Goal: Ask a question

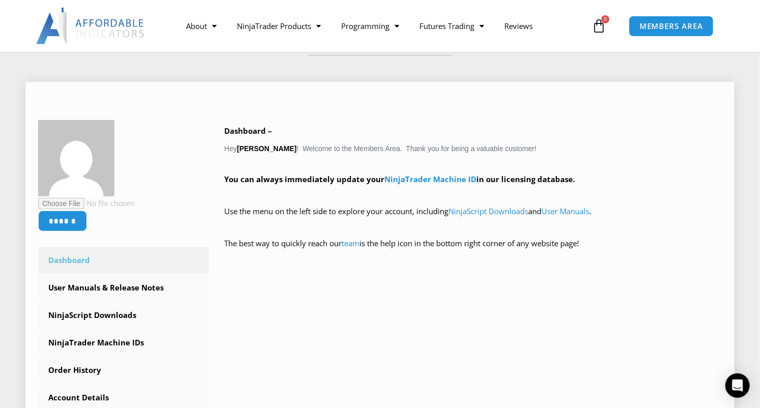
scroll to position [356, 0]
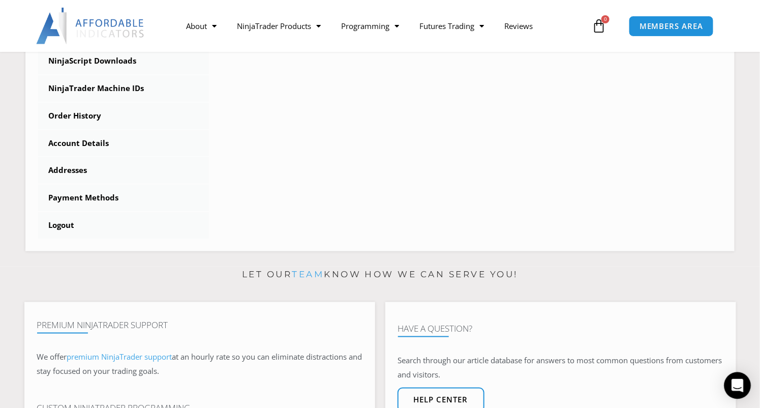
click at [741, 382] on icon "Open Intercom Messenger" at bounding box center [738, 385] width 12 height 13
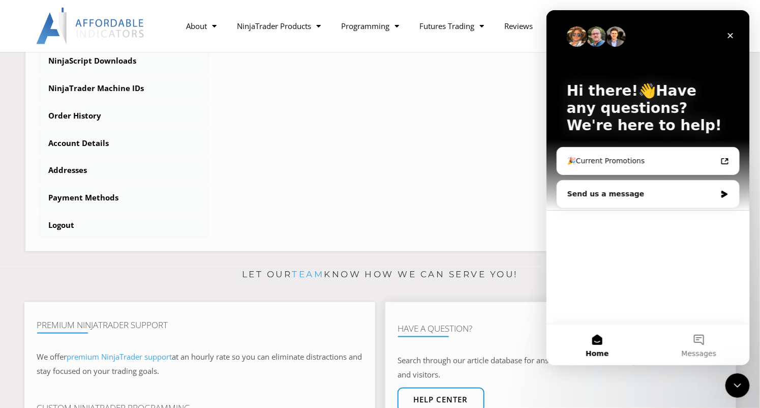
scroll to position [0, 0]
click at [609, 191] on div "Send us a message" at bounding box center [641, 194] width 149 height 11
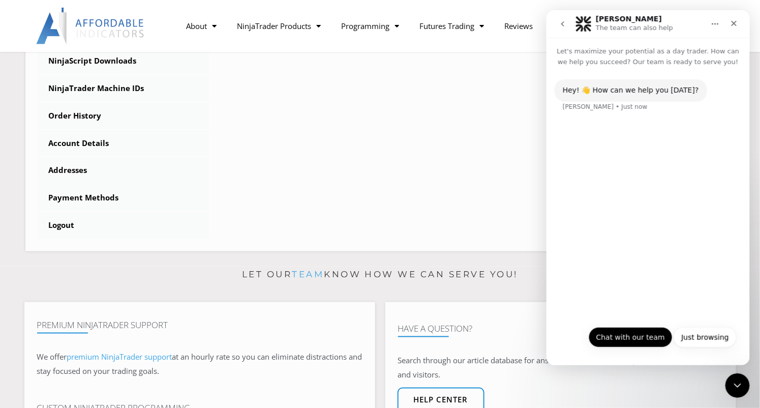
click at [639, 335] on button "Chat with our team" at bounding box center [630, 337] width 84 height 20
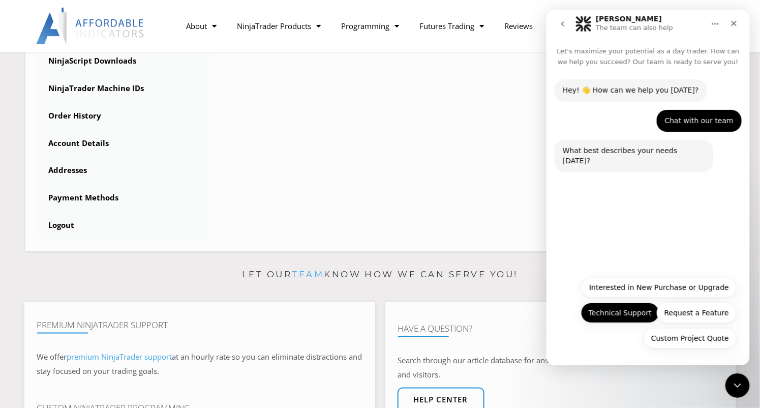
click at [624, 312] on button "Technical Support" at bounding box center [620, 313] width 78 height 20
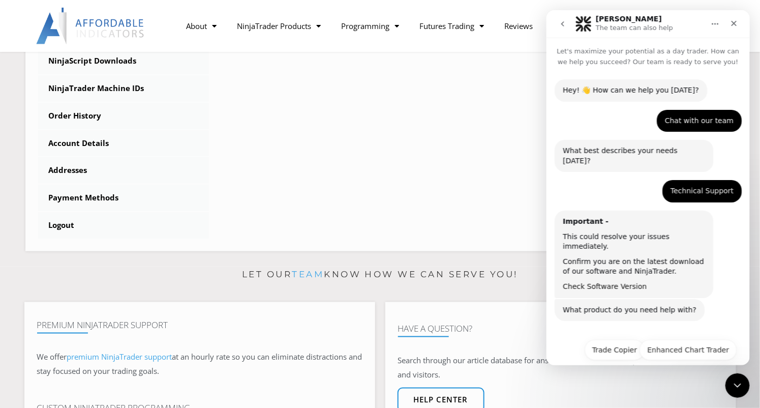
scroll to position [17, 0]
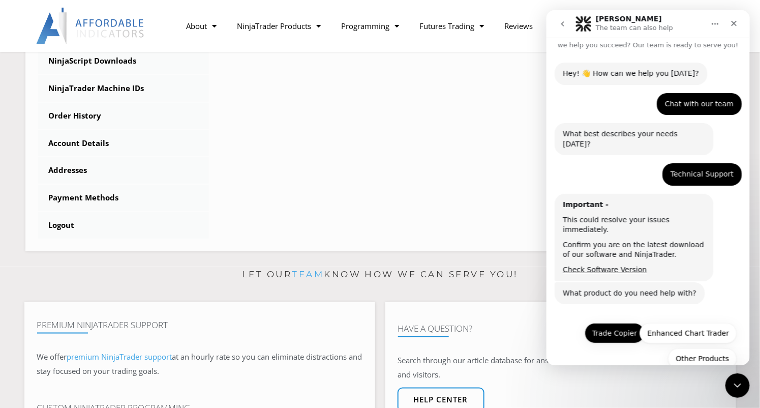
click at [613, 323] on button "Trade Copier" at bounding box center [614, 333] width 60 height 20
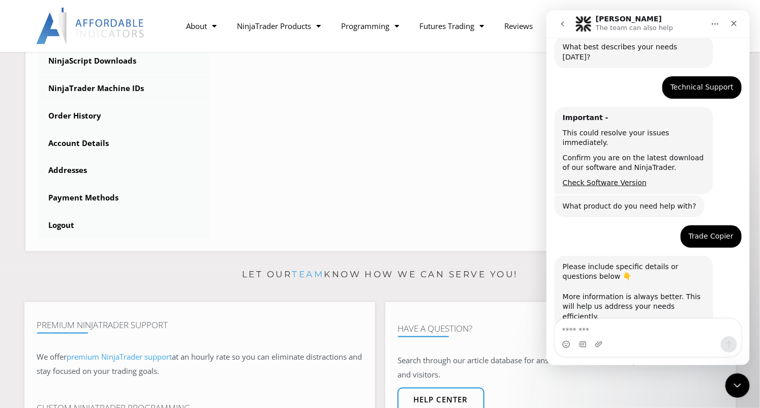
scroll to position [142, 0]
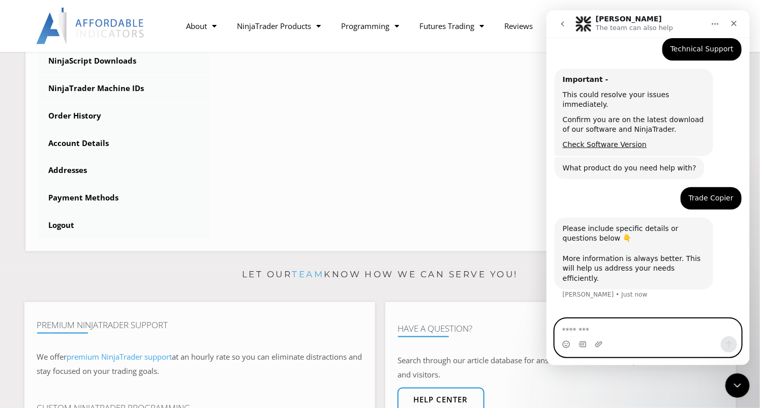
drag, startPoint x: 580, startPoint y: 328, endPoint x: 580, endPoint y: 317, distance: 11.7
click at [580, 328] on textarea "Message…" at bounding box center [648, 327] width 186 height 17
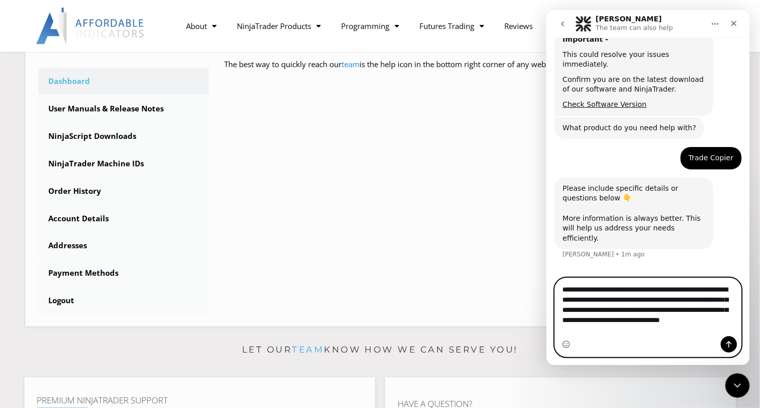
scroll to position [254, 0]
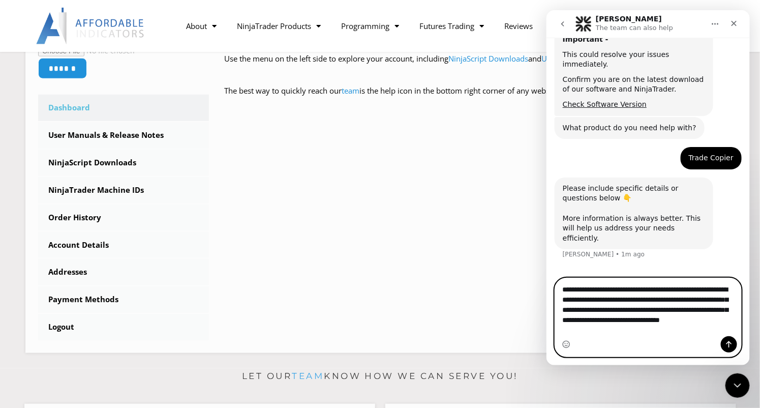
click at [581, 301] on textarea "**********" at bounding box center [648, 307] width 186 height 58
type textarea "**********"
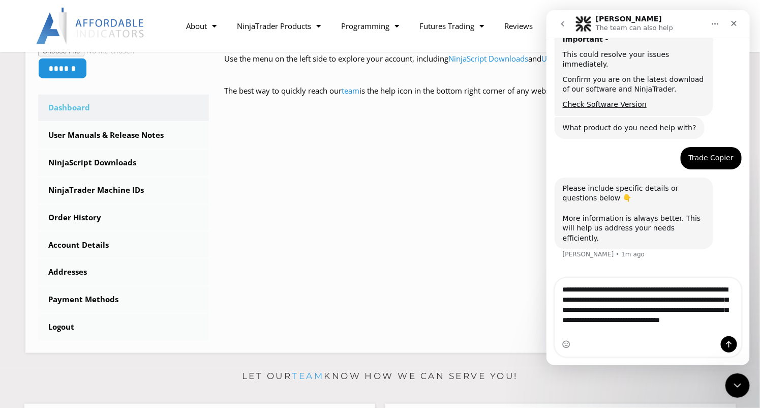
click at [577, 344] on div "Intercom messenger" at bounding box center [648, 344] width 186 height 16
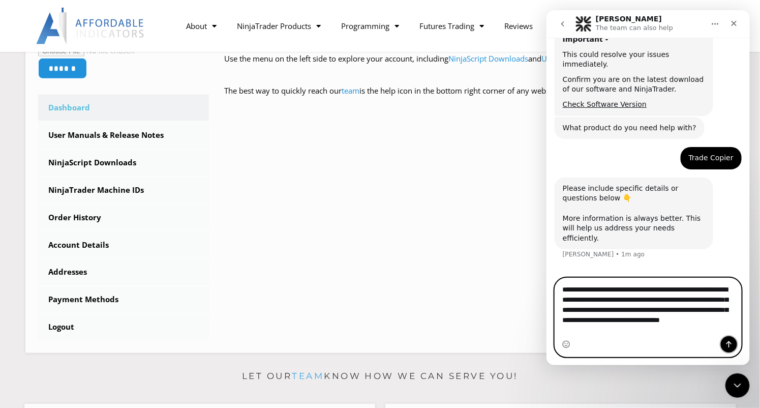
click at [726, 343] on icon "Send a message…" at bounding box center [729, 344] width 8 height 8
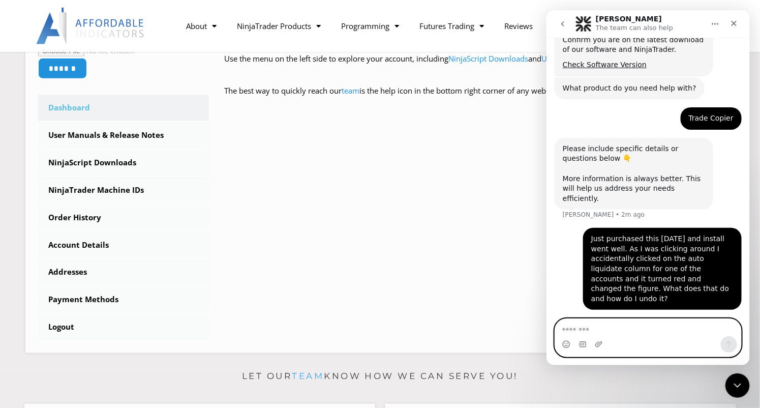
scroll to position [217, 0]
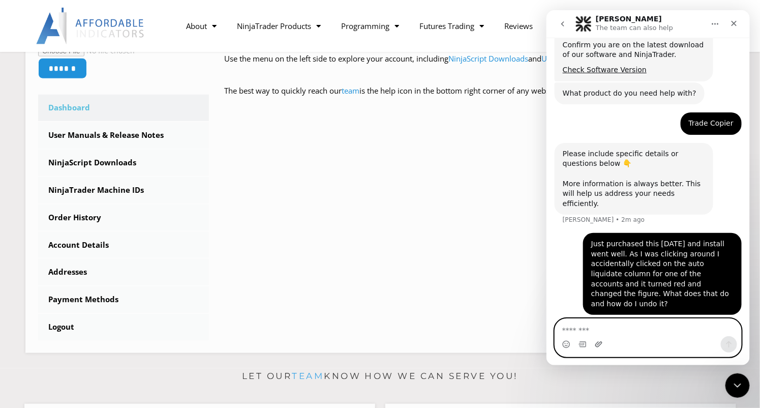
click at [598, 345] on icon "Upload attachment" at bounding box center [598, 344] width 8 height 8
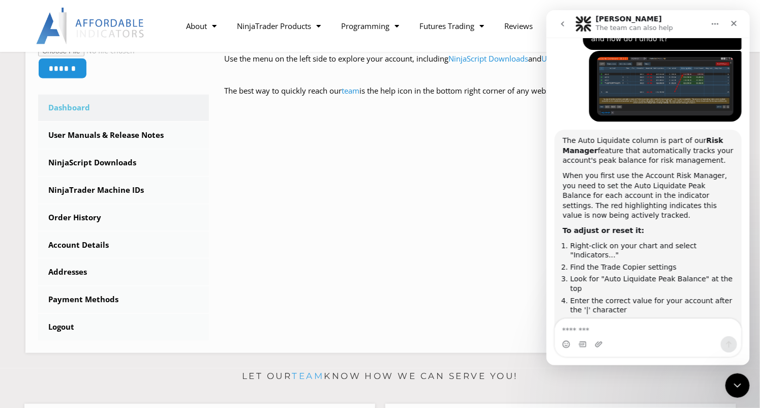
scroll to position [504, 0]
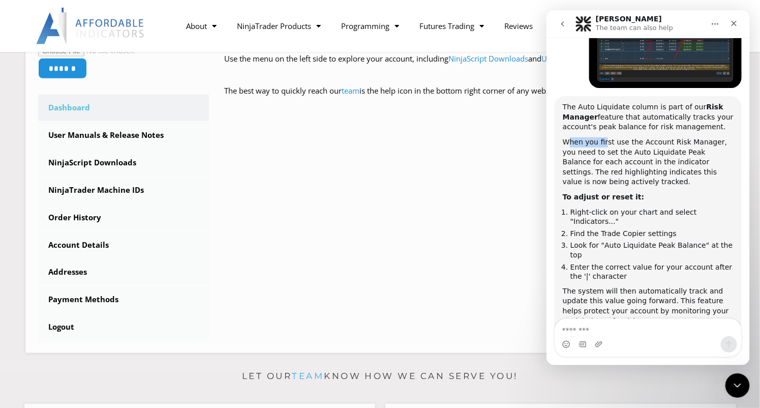
drag, startPoint x: 570, startPoint y: 99, endPoint x: 602, endPoint y: 107, distance: 32.9
click at [602, 137] on div "When you first use the Account Risk Manager, you need to set the Auto Liquidate…" at bounding box center [647, 162] width 171 height 50
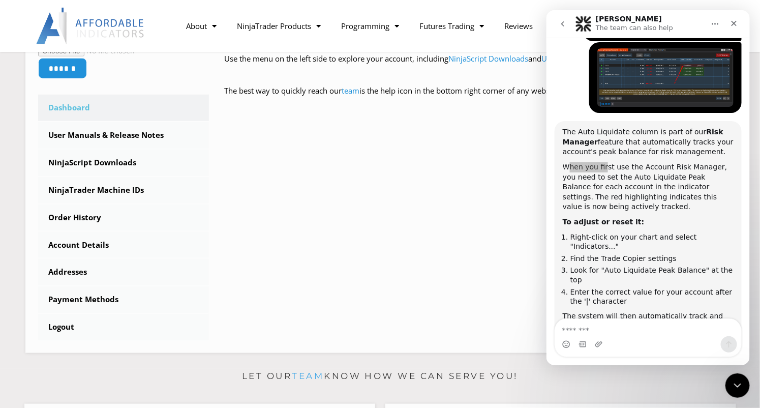
scroll to position [463, 0]
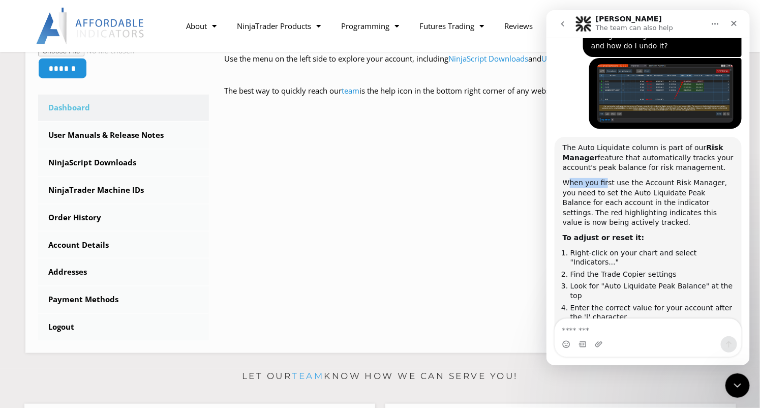
drag, startPoint x: 567, startPoint y: 124, endPoint x: 718, endPoint y: 129, distance: 151.1
click at [718, 143] on div "The Auto Liquidate column is part of our Risk Manager feature that automaticall…" at bounding box center [647, 158] width 171 height 30
click at [711, 143] on div "The Auto Liquidate column is part of our Risk Manager feature that automaticall…" at bounding box center [647, 158] width 171 height 30
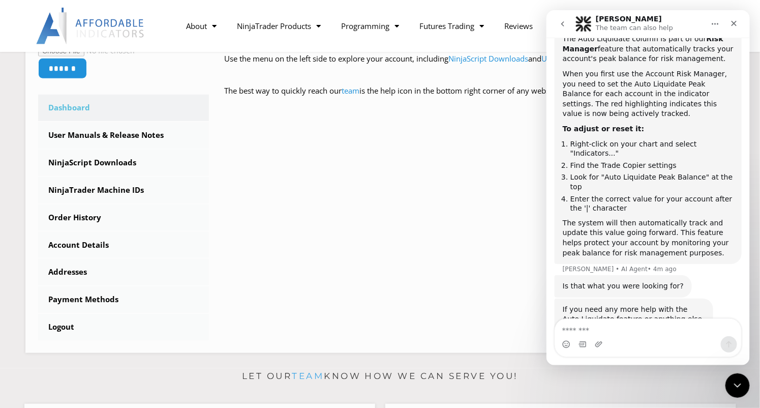
scroll to position [577, 0]
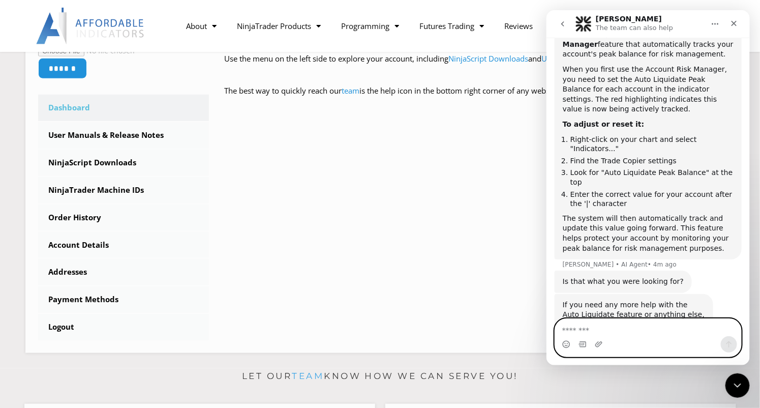
drag, startPoint x: 573, startPoint y: 329, endPoint x: 581, endPoint y: 332, distance: 8.7
click at [573, 329] on textarea "Message…" at bounding box center [648, 327] width 186 height 17
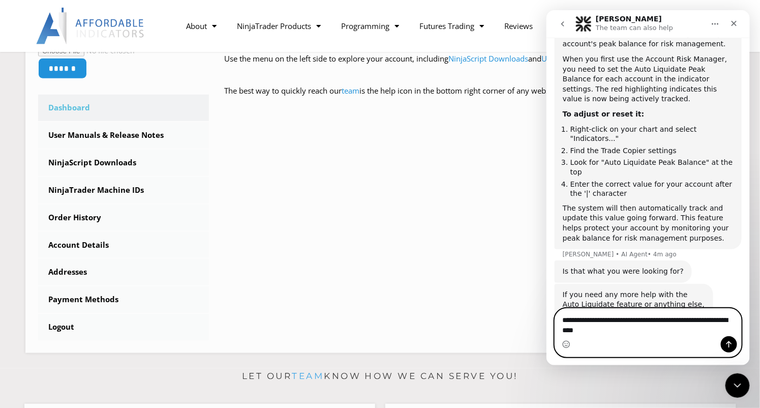
type textarea "**********"
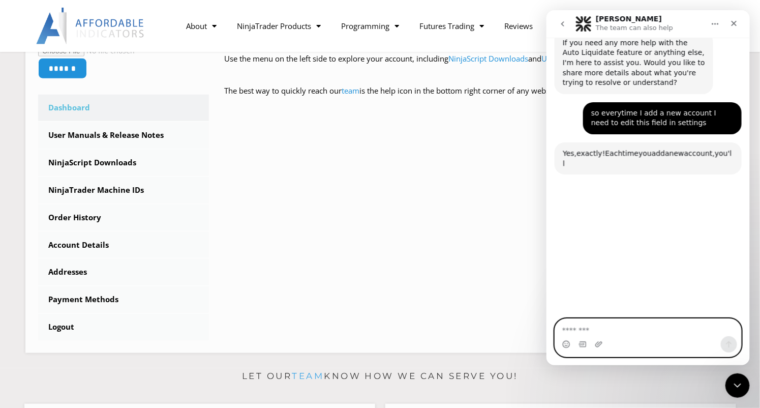
scroll to position [847, 0]
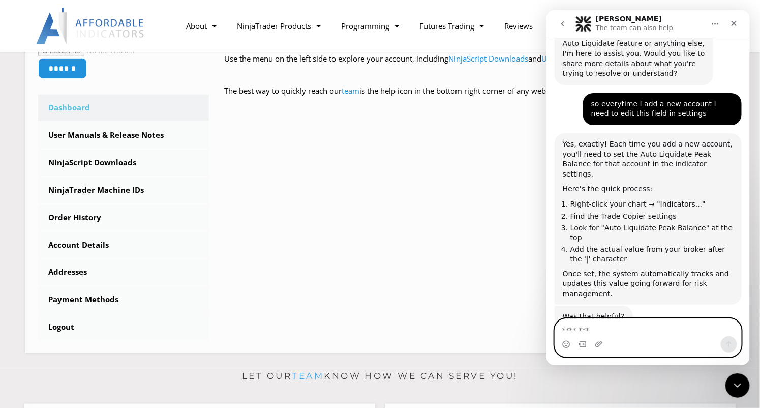
click at [586, 333] on textarea "Message…" at bounding box center [648, 327] width 186 height 17
type textarea "**********"
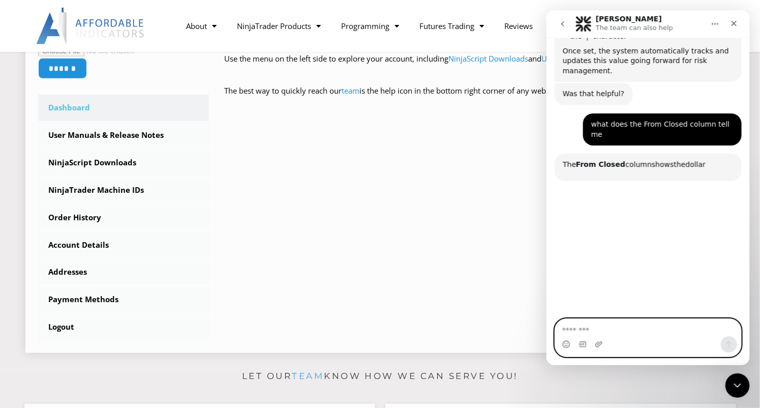
scroll to position [1071, 0]
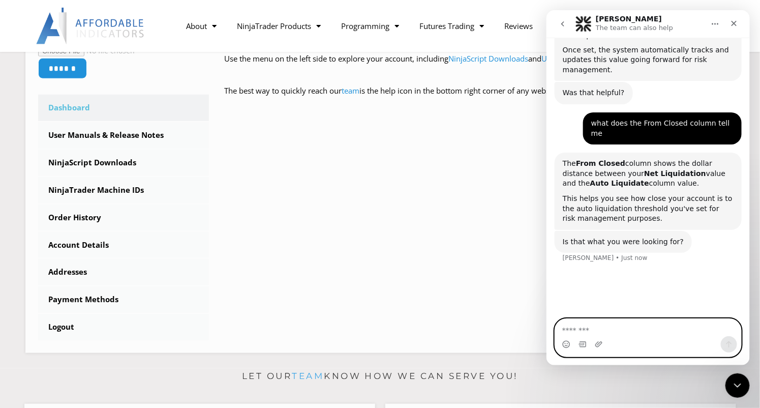
click at [579, 330] on textarea "Message…" at bounding box center [648, 327] width 186 height 17
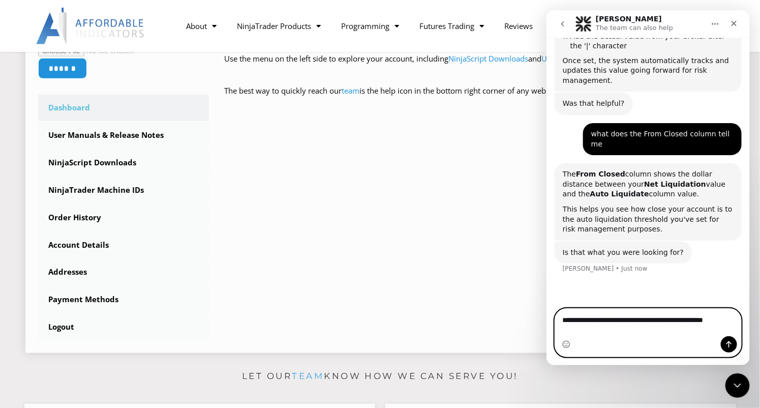
type textarea "**********"
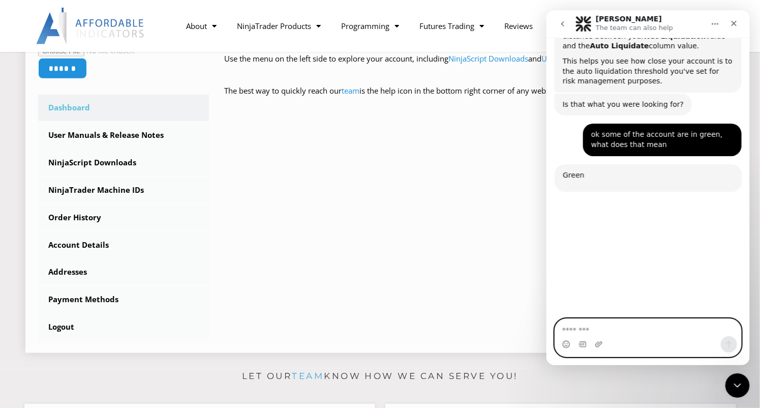
scroll to position [1210, 0]
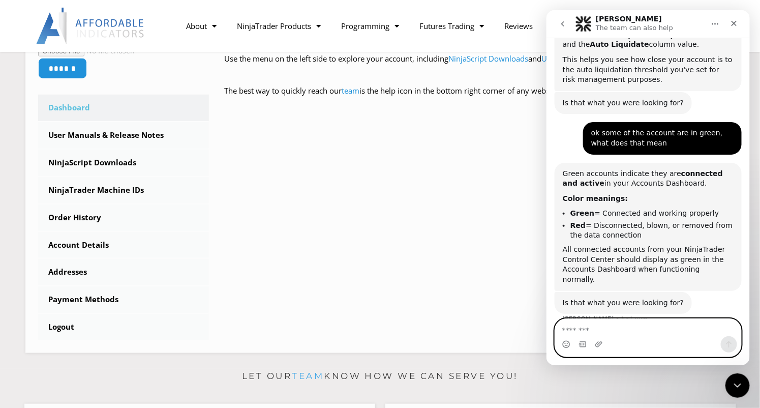
drag, startPoint x: 590, startPoint y: 325, endPoint x: 586, endPoint y: 323, distance: 5.2
click at [590, 325] on textarea "Message…" at bounding box center [648, 327] width 186 height 17
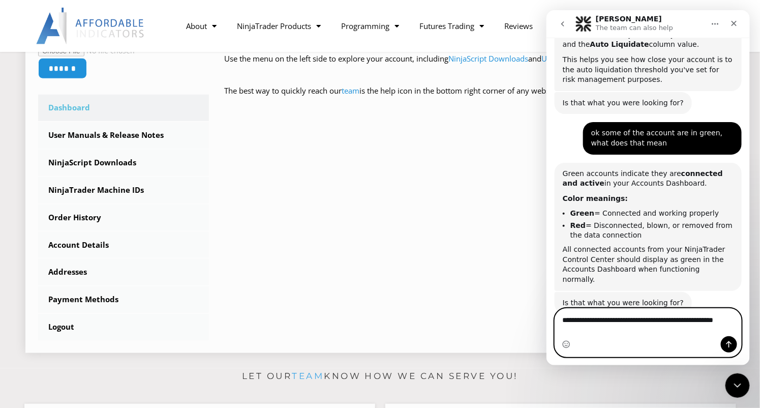
scroll to position [1199, 0]
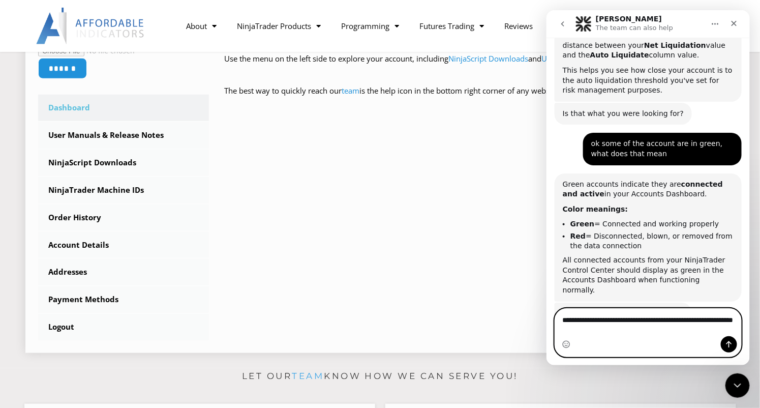
type textarea "**********"
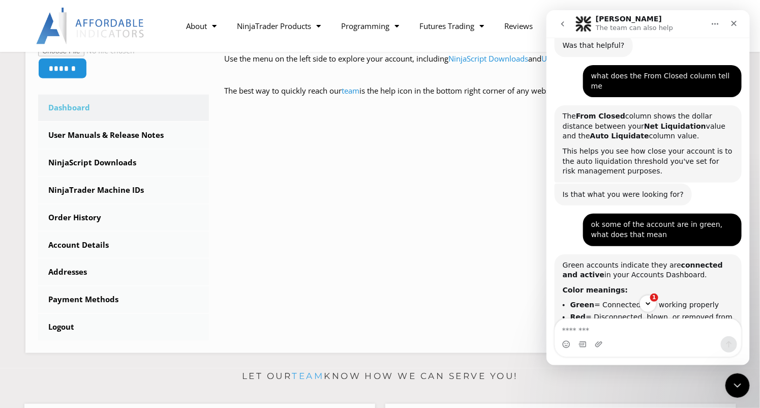
scroll to position [1422, 0]
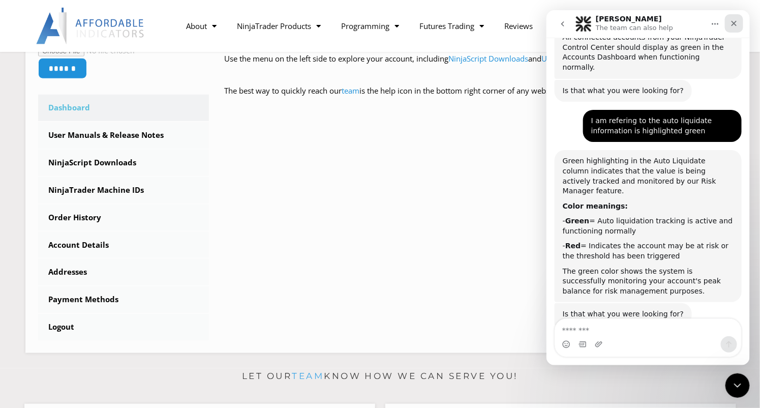
click at [735, 21] on icon "Close" at bounding box center [734, 24] width 6 height 6
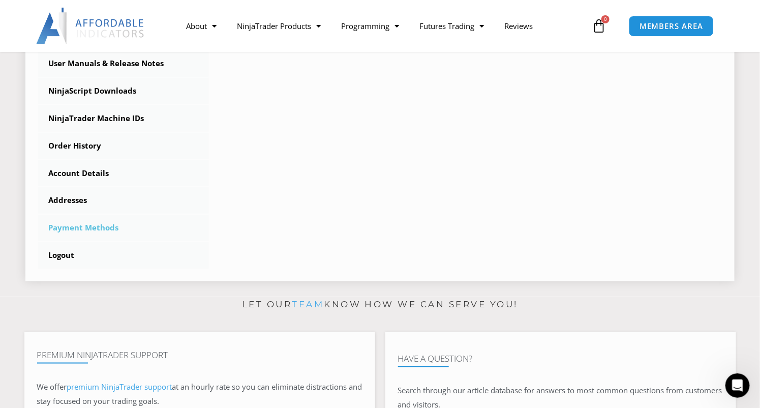
scroll to position [356, 0]
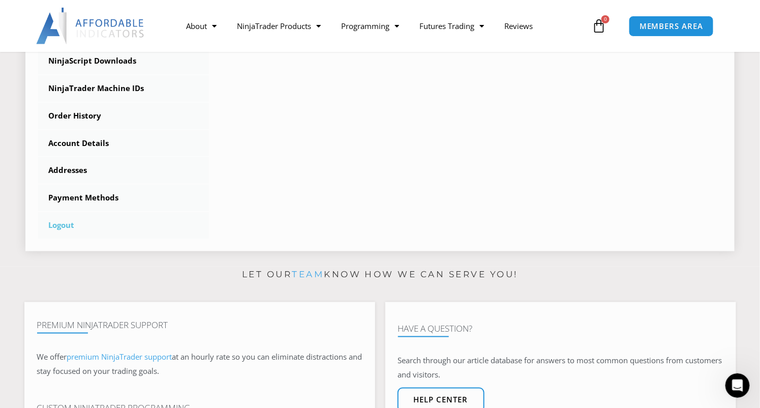
click at [61, 224] on link "Logout" at bounding box center [123, 225] width 171 height 26
